Goal: Transaction & Acquisition: Download file/media

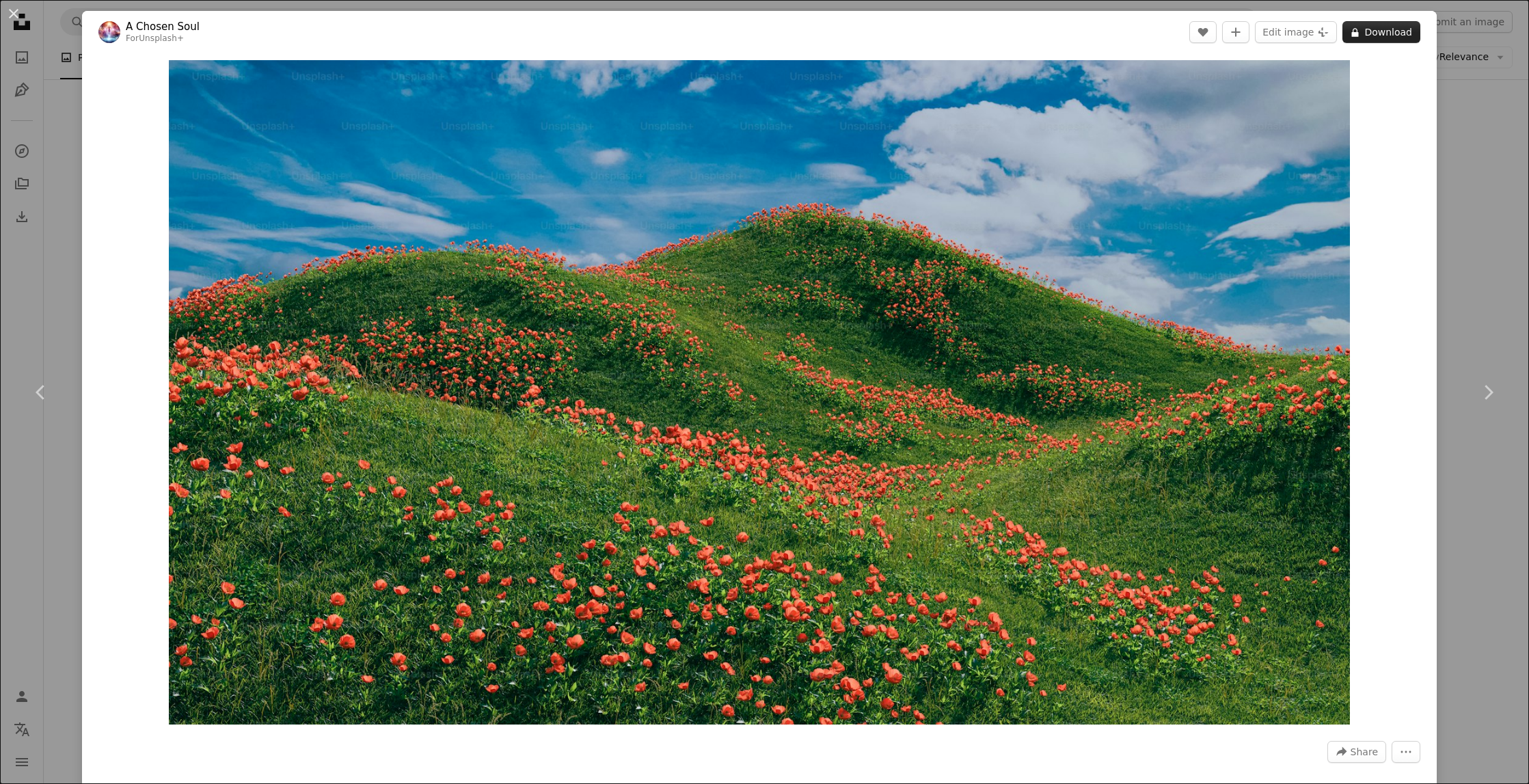
scroll to position [11995, 0]
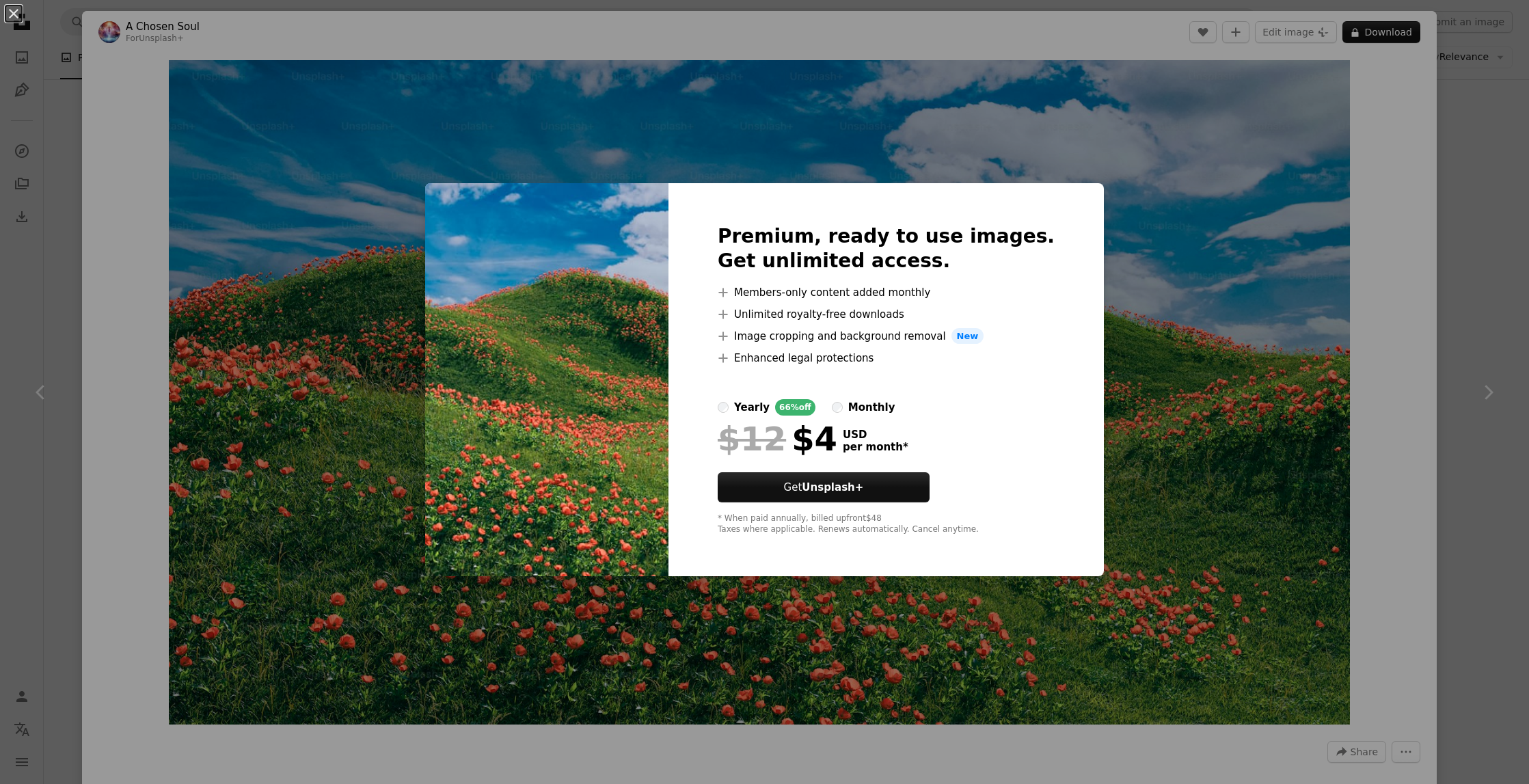
click at [339, 163] on div "An X shape Premium, ready to use images. Get unlimited access. A plus sign Memb…" at bounding box center [764, 392] width 1529 height 784
